Goal: Task Accomplishment & Management: Use online tool/utility

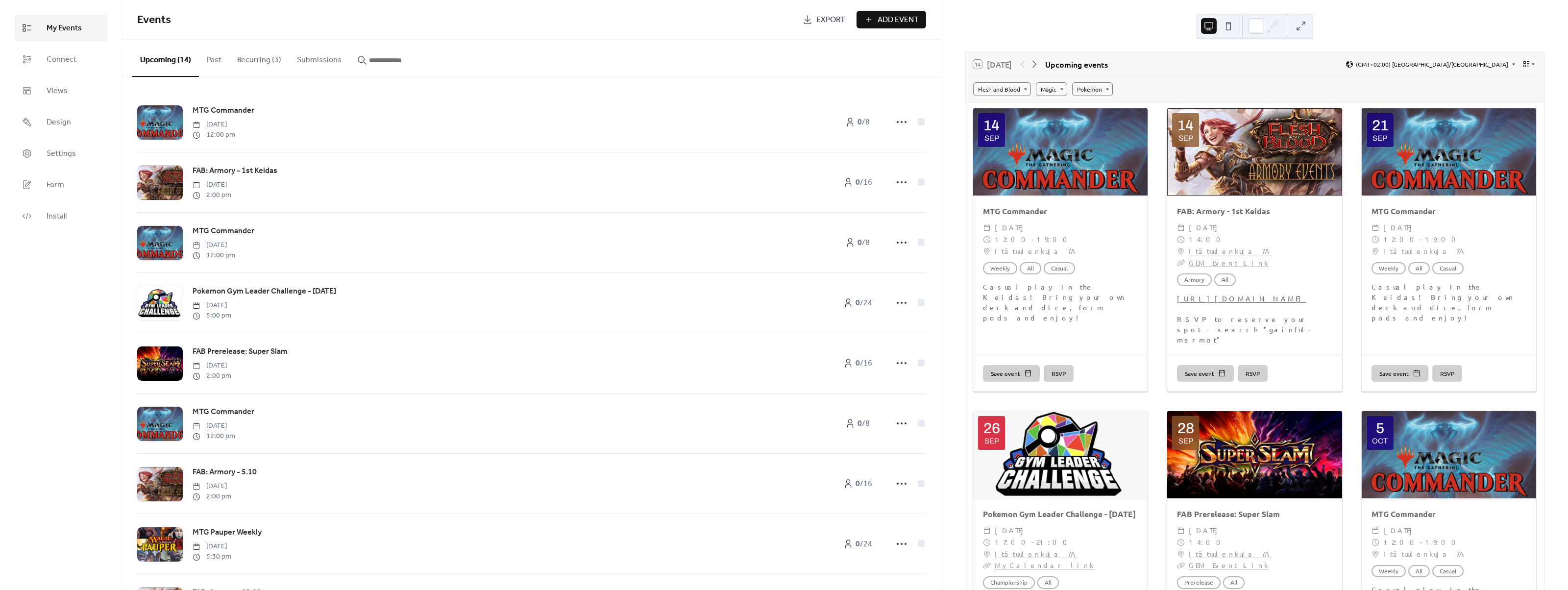
click at [263, 59] on button "Recurring (3)" at bounding box center [259, 58] width 60 height 37
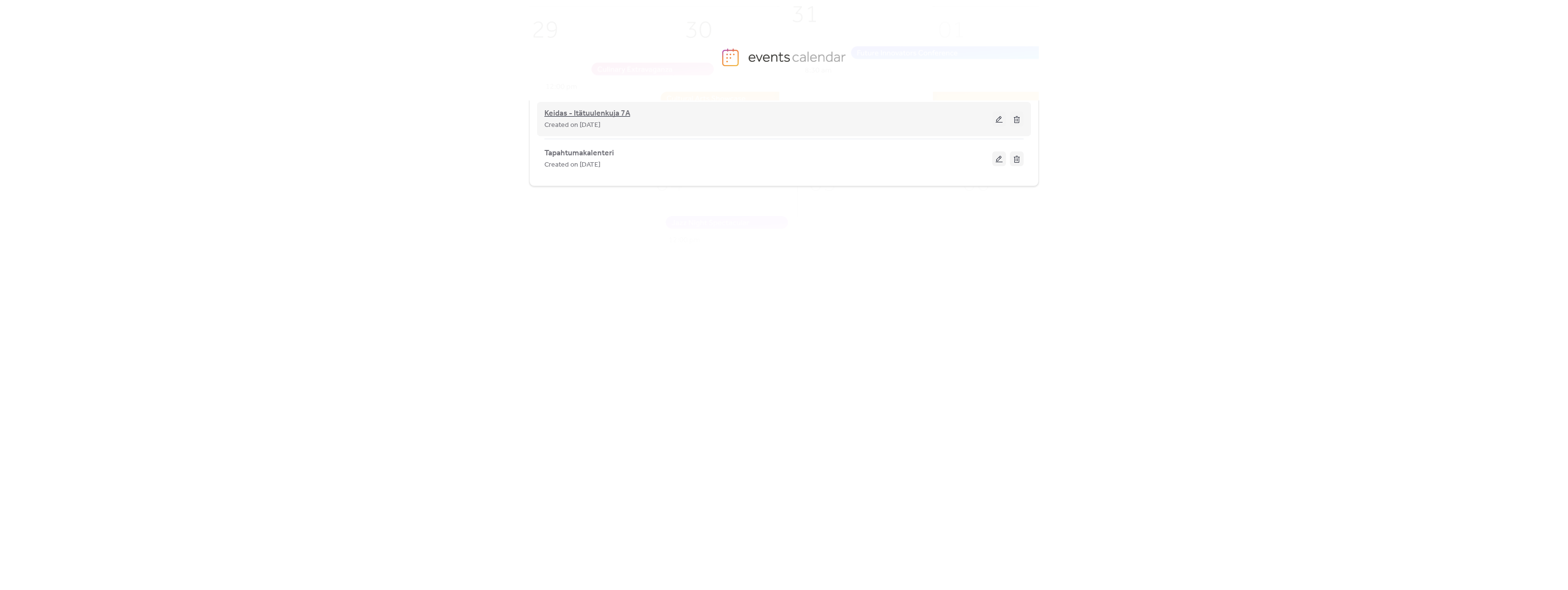
click at [592, 114] on span "Keidas - Itätuulenkuja 7A" at bounding box center [586, 114] width 85 height 12
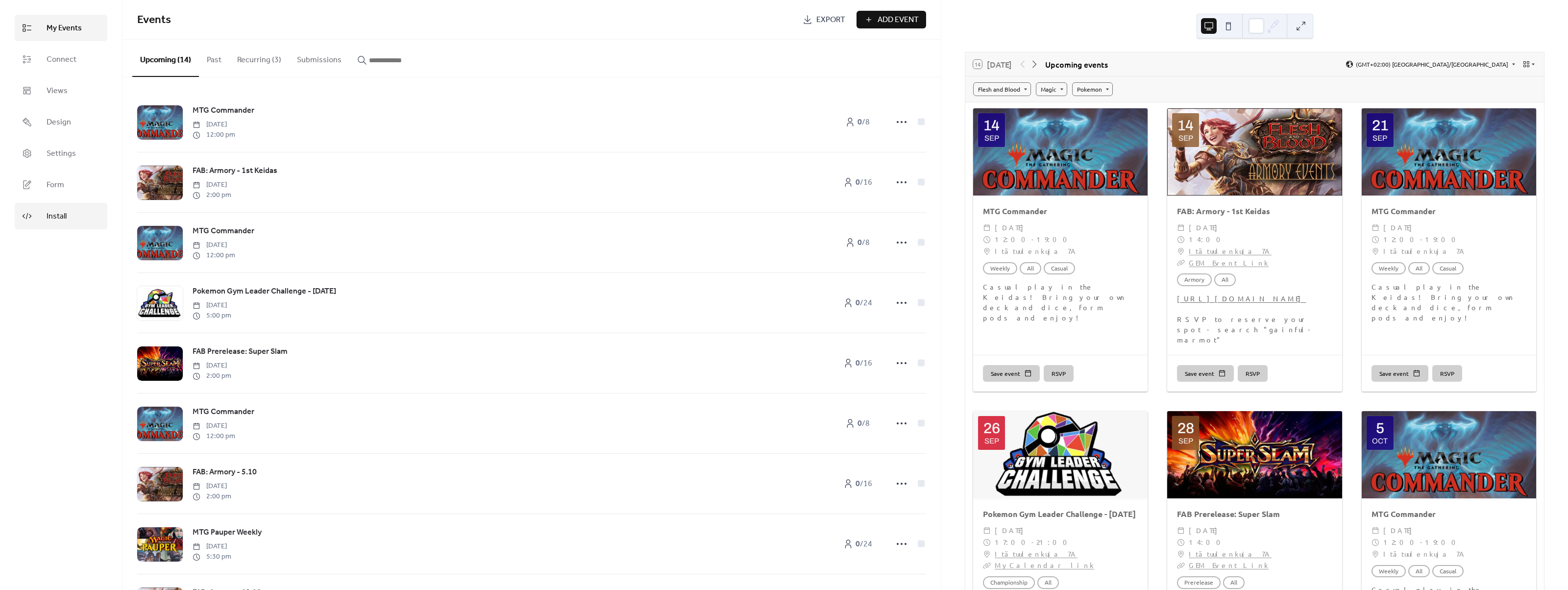
click at [51, 212] on span "Install" at bounding box center [57, 216] width 20 height 12
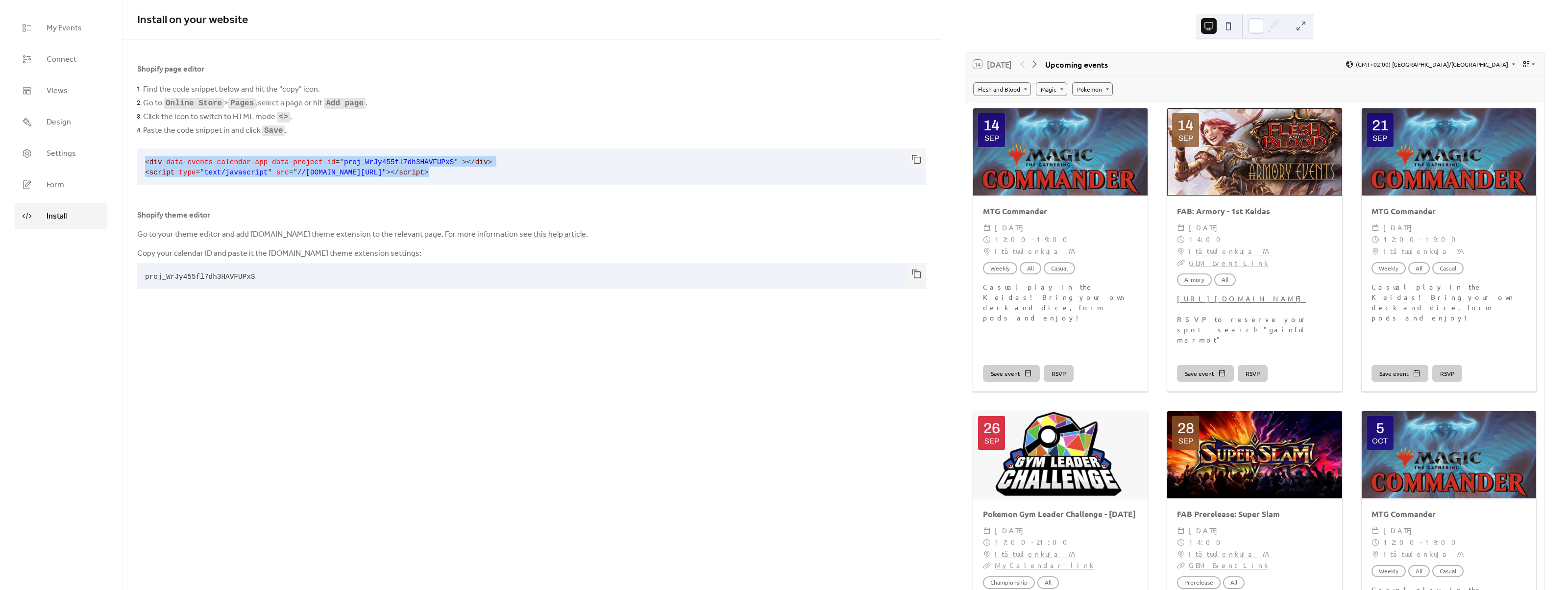
drag, startPoint x: 466, startPoint y: 169, endPoint x: 139, endPoint y: 164, distance: 327.0
click at [139, 164] on pre "< div data-events-calendar-app data-project-id = " proj_WrJy455fl7dh3HAVFUPxS "…" at bounding box center [524, 166] width 773 height 37
copy code "< div data-events-calendar-app data-project-id = " proj_WrJy455fl7dh3HAVFUPxS "…"
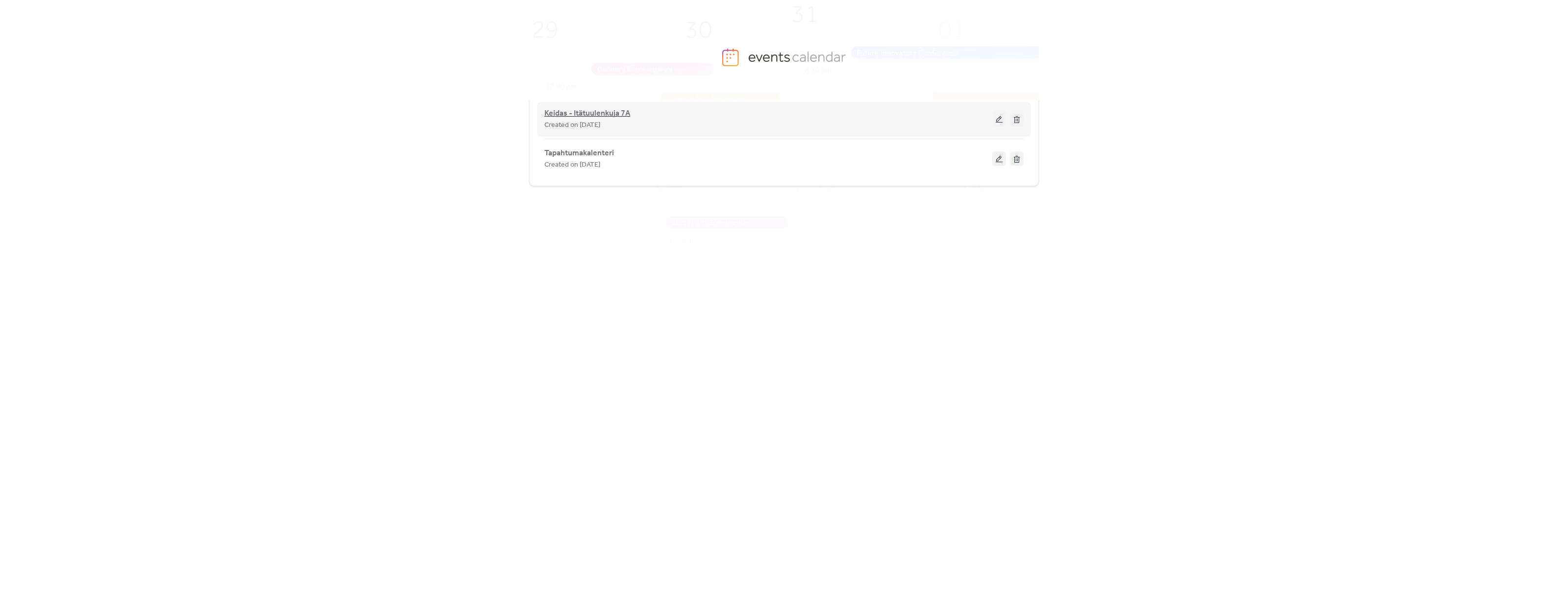
click at [587, 109] on span "Keidas - Itätuulenkuja 7A" at bounding box center [586, 114] width 85 height 12
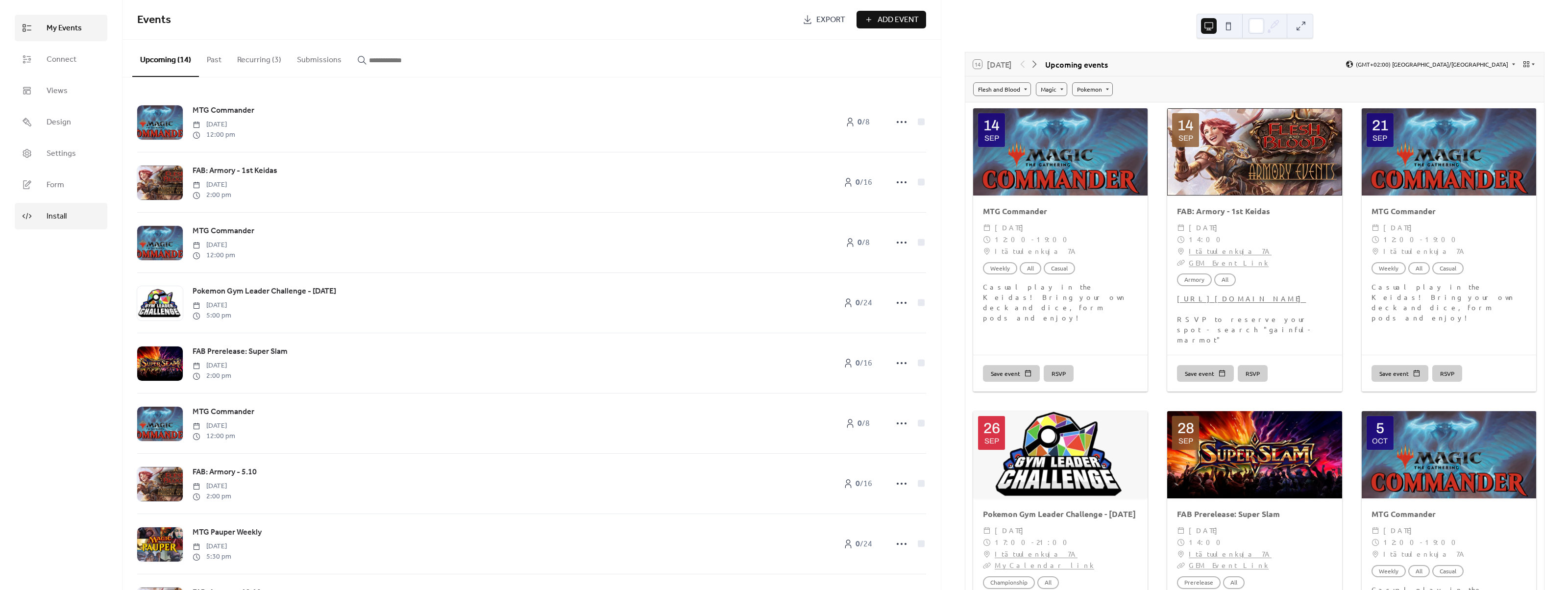
click at [54, 210] on span "Install" at bounding box center [57, 216] width 20 height 12
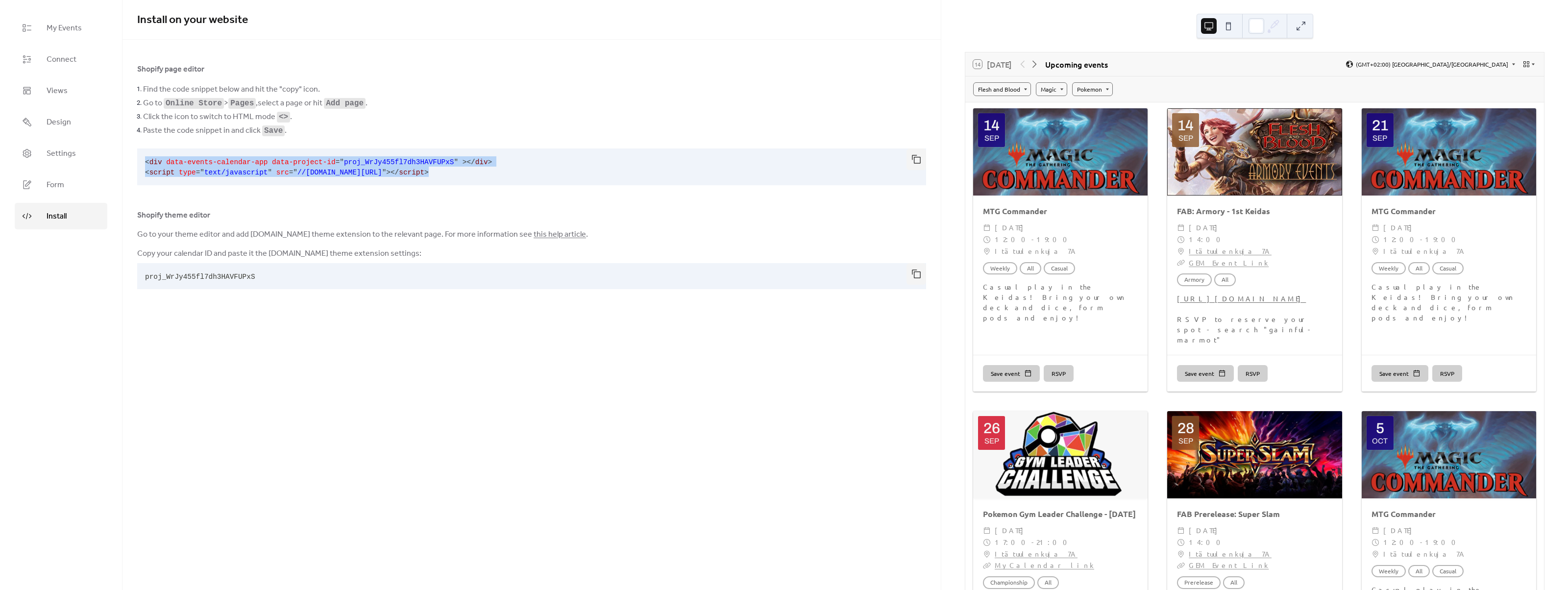
drag, startPoint x: 481, startPoint y: 170, endPoint x: 115, endPoint y: 156, distance: 366.3
click at [123, 156] on div "Shopify page editor Find the code snippet below and hit the "copy" icon. Go to …" at bounding box center [532, 178] width 818 height 230
copy code "< div data-events-calendar-app data-project-id = " proj_WrJy455fl7dh3HAVFUPxS "…"
